Goal: Transaction & Acquisition: Download file/media

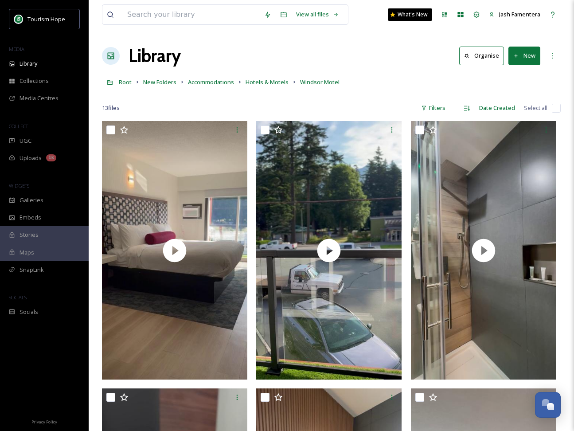
scroll to position [292, 0]
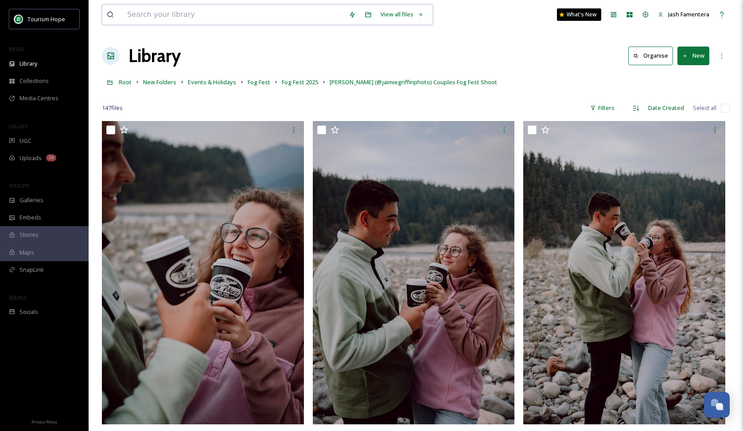
click at [179, 14] on input at bounding box center [234, 15] width 222 height 20
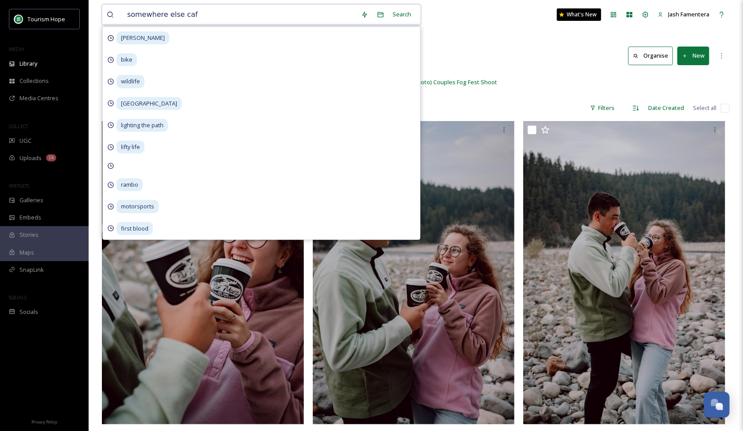
type input "somewhere else cafe"
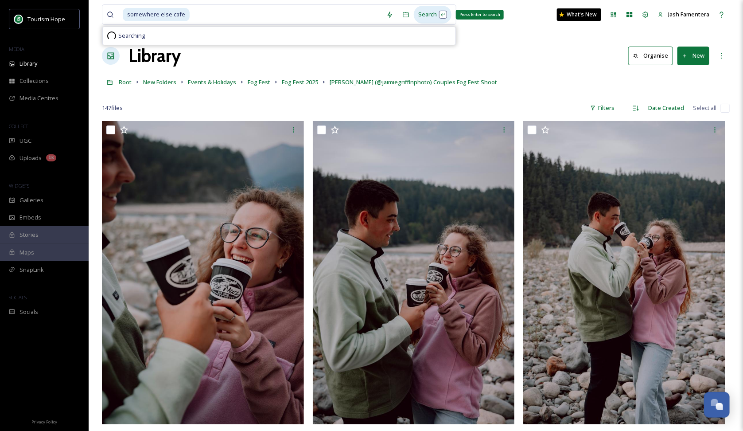
click at [433, 15] on div "Search Press Enter to search" at bounding box center [433, 14] width 38 height 17
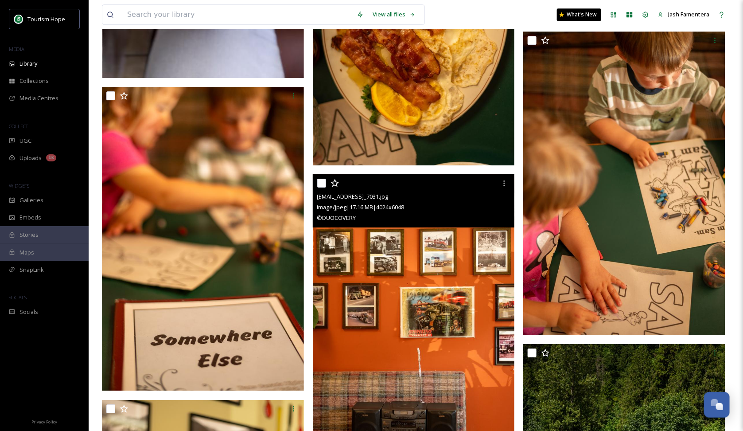
scroll to position [1141, 0]
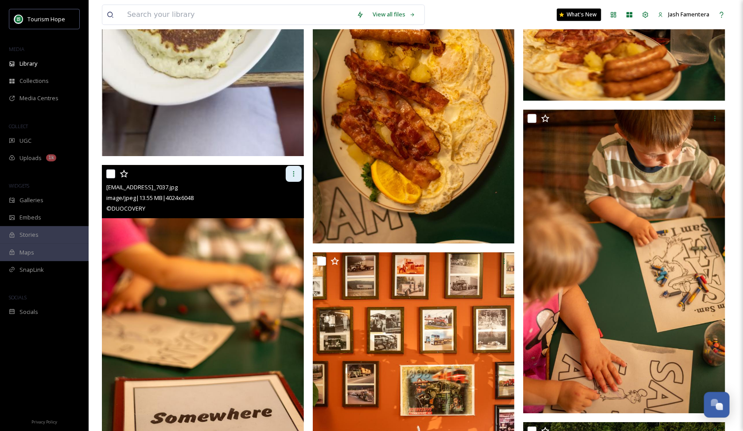
click at [290, 177] on div at bounding box center [294, 174] width 16 height 16
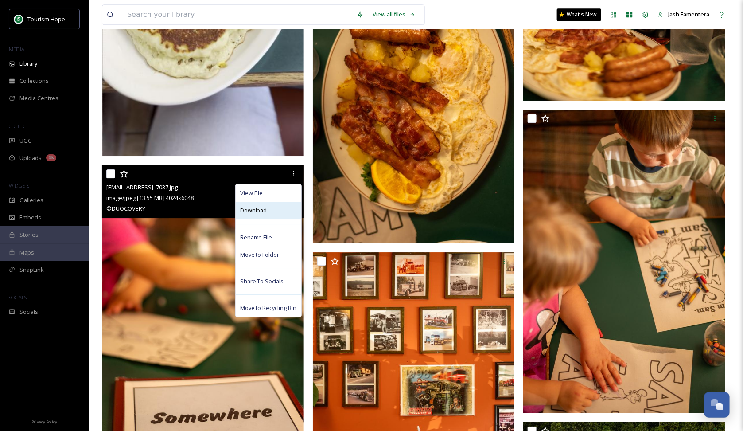
click at [274, 213] on div "Download" at bounding box center [269, 210] width 66 height 17
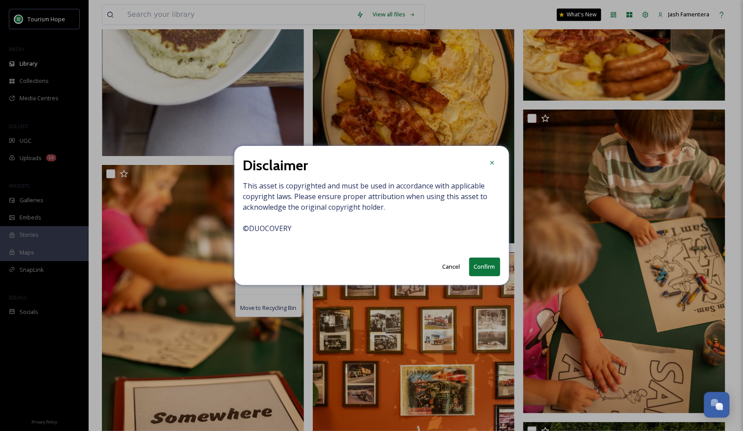
click at [475, 260] on button "Confirm" at bounding box center [484, 267] width 31 height 18
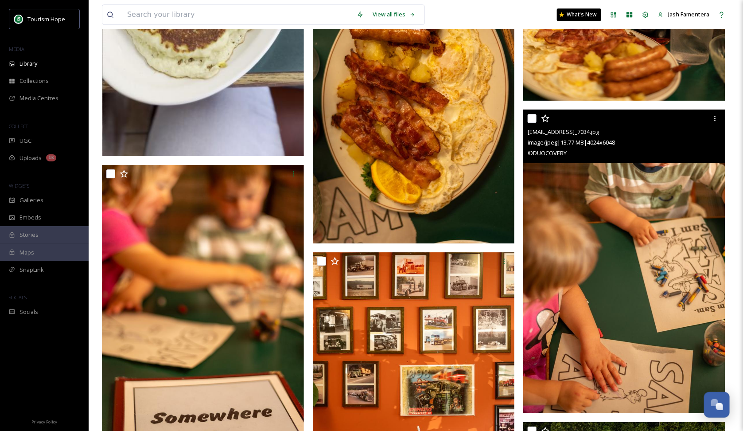
click at [617, 252] on img at bounding box center [624, 261] width 202 height 304
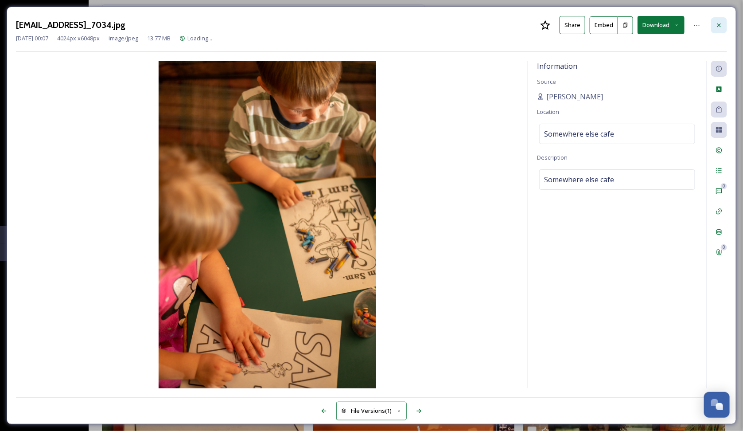
click at [720, 22] on icon at bounding box center [719, 25] width 7 height 7
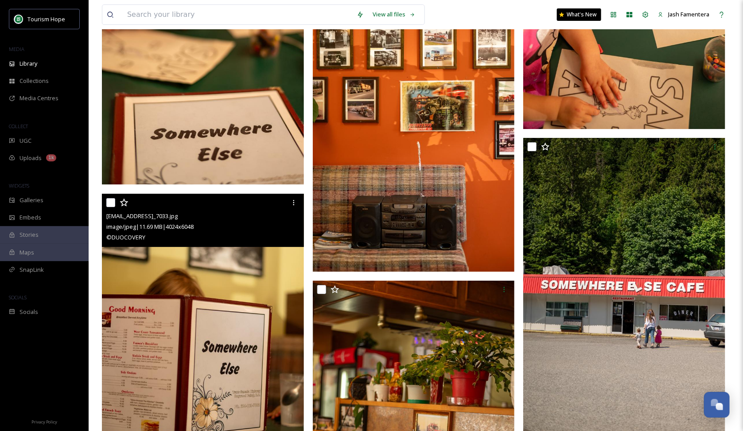
scroll to position [1377, 0]
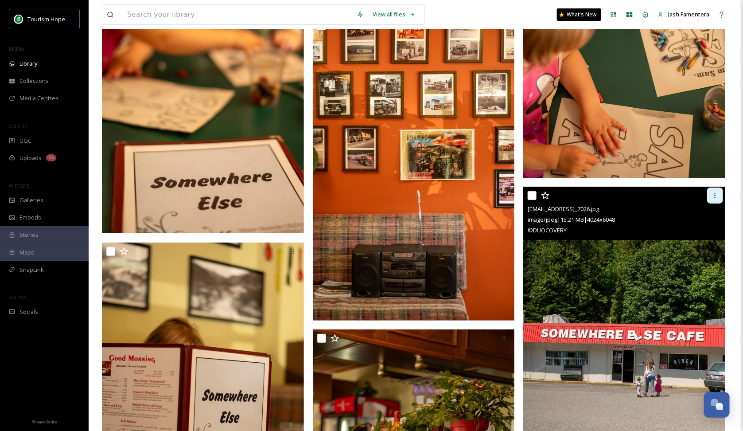
click at [708, 194] on div at bounding box center [715, 195] width 16 height 16
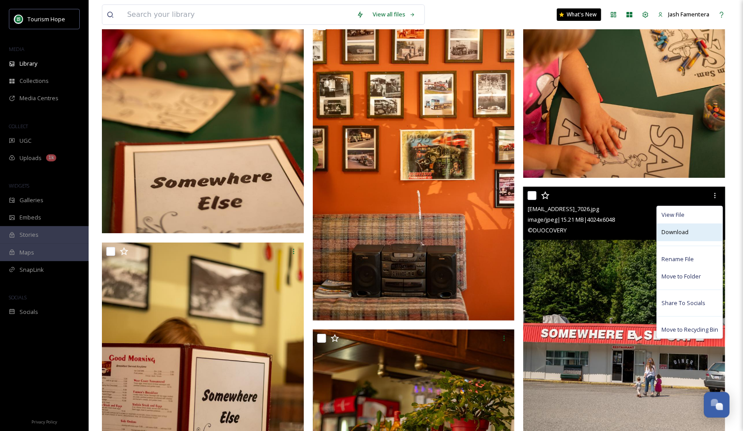
click at [684, 238] on div "Download" at bounding box center [690, 231] width 66 height 17
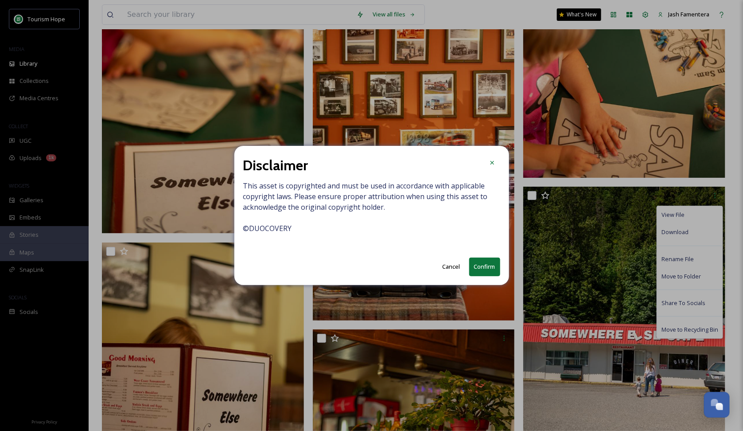
click at [489, 269] on button "Confirm" at bounding box center [484, 267] width 31 height 18
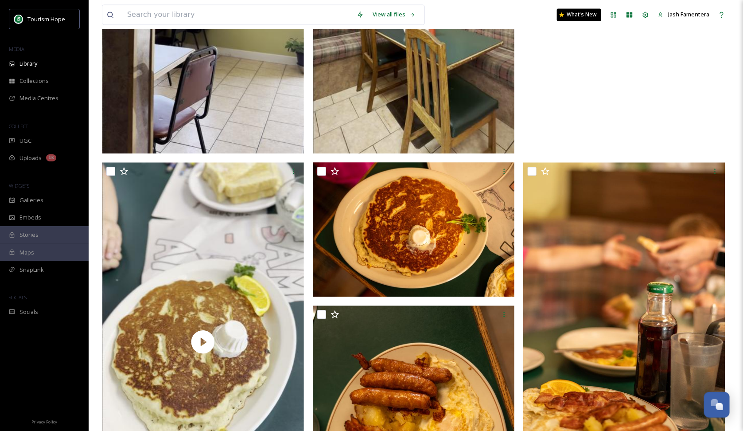
scroll to position [736, 0]
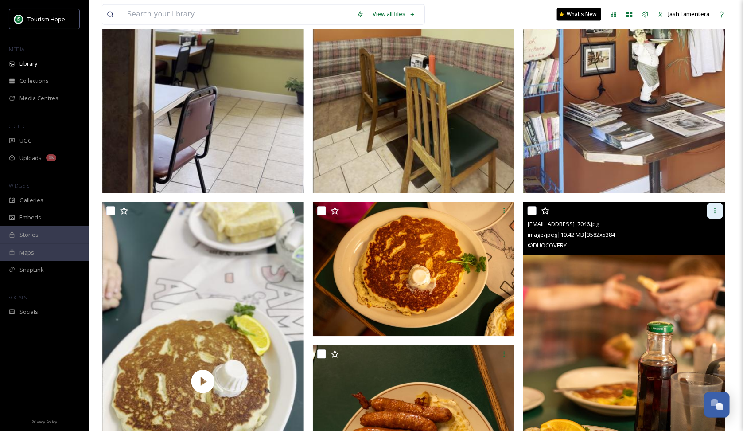
click at [710, 217] on div at bounding box center [715, 211] width 16 height 16
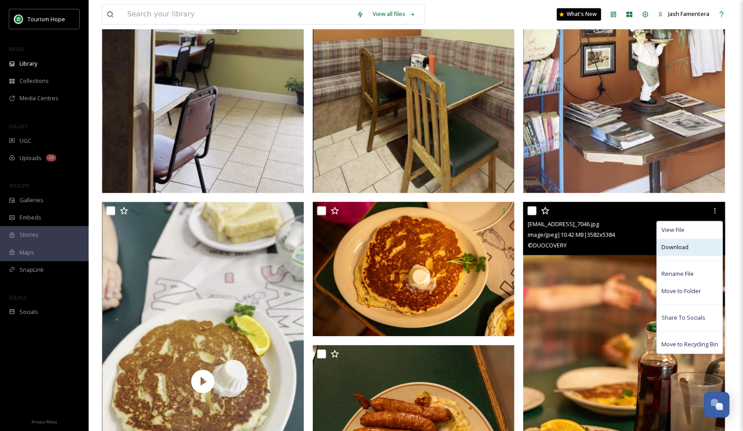
click at [683, 248] on span "Download" at bounding box center [675, 247] width 27 height 8
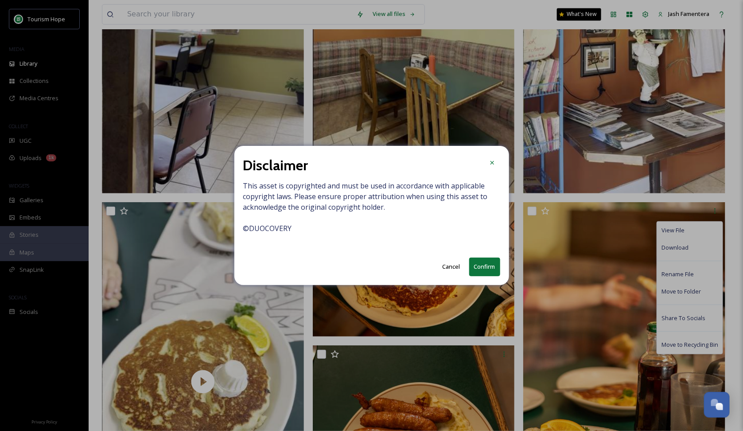
click at [479, 267] on button "Confirm" at bounding box center [484, 267] width 31 height 18
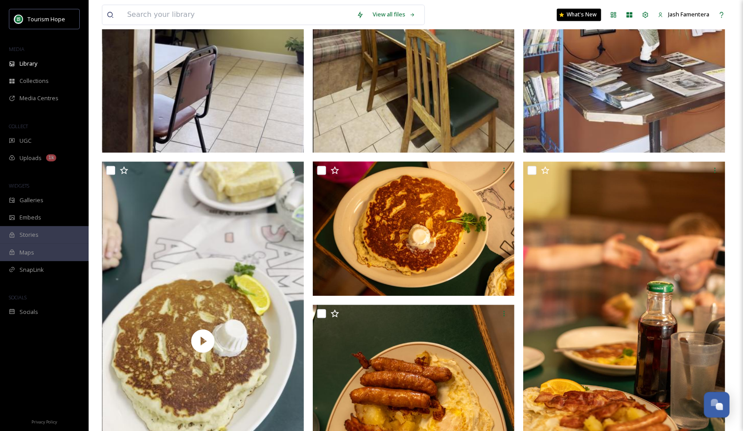
scroll to position [778, 0]
